Goal: Obtain resource: Obtain resource

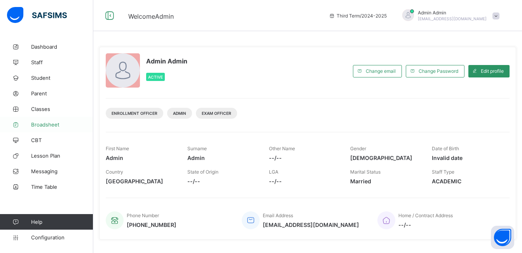
click at [40, 125] on span "Broadsheet" at bounding box center [62, 124] width 62 height 6
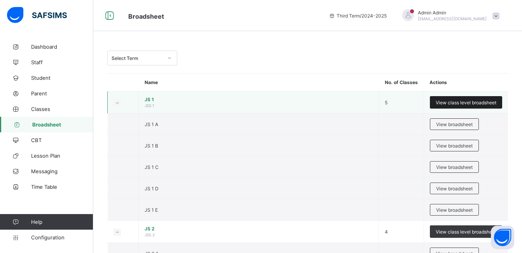
click at [465, 103] on span "View class level broadsheet" at bounding box center [466, 103] width 61 height 6
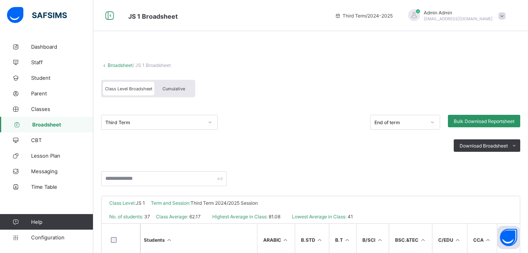
click at [178, 82] on div "Cumulative" at bounding box center [173, 89] width 39 height 14
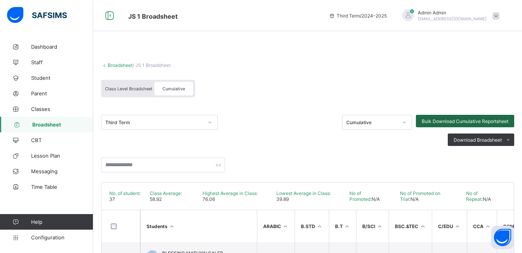
click at [493, 124] on span "Bulk Download Cumulative Reportsheet" at bounding box center [465, 121] width 87 height 6
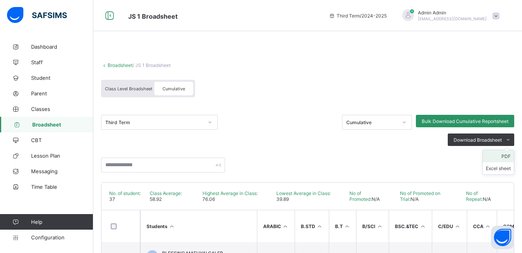
click at [511, 156] on li "PDF" at bounding box center [498, 156] width 31 height 12
click at [45, 120] on link "Broadsheet" at bounding box center [46, 125] width 93 height 16
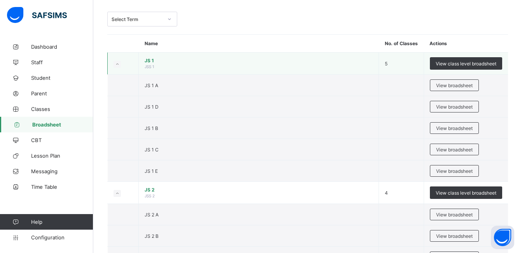
scroll to position [59, 0]
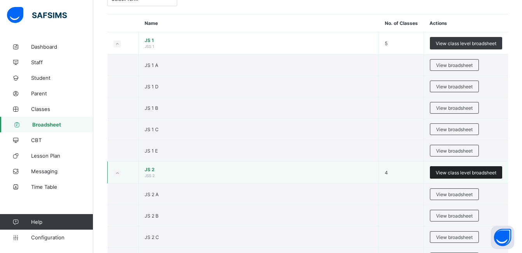
click at [448, 170] on span "View class level broadsheet" at bounding box center [466, 173] width 61 height 6
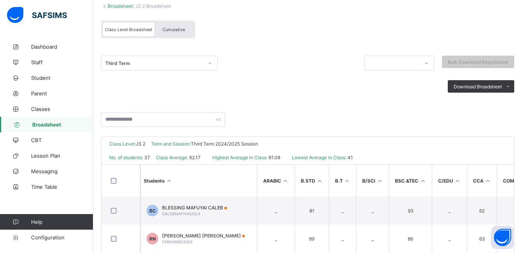
click at [450, 165] on th "C/EDU" at bounding box center [449, 181] width 35 height 32
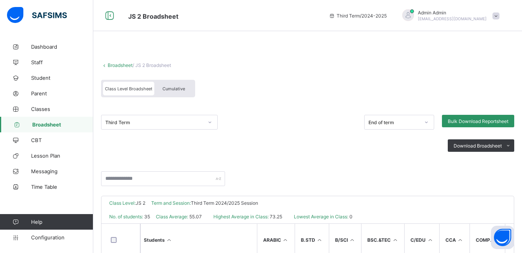
click at [181, 86] on span "Cumulative" at bounding box center [174, 88] width 23 height 5
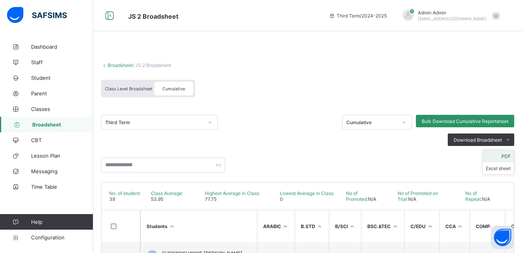
click at [508, 156] on li "PDF" at bounding box center [498, 156] width 31 height 12
click at [40, 123] on span "Broadsheet" at bounding box center [62, 124] width 61 height 6
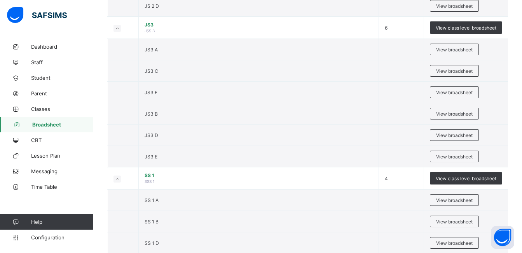
scroll to position [350, 0]
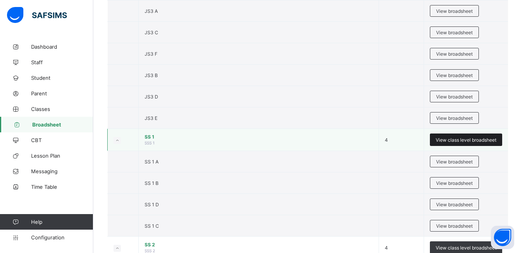
click at [460, 138] on span "View class level broadsheet" at bounding box center [466, 140] width 61 height 6
